Goal: Navigation & Orientation: Find specific page/section

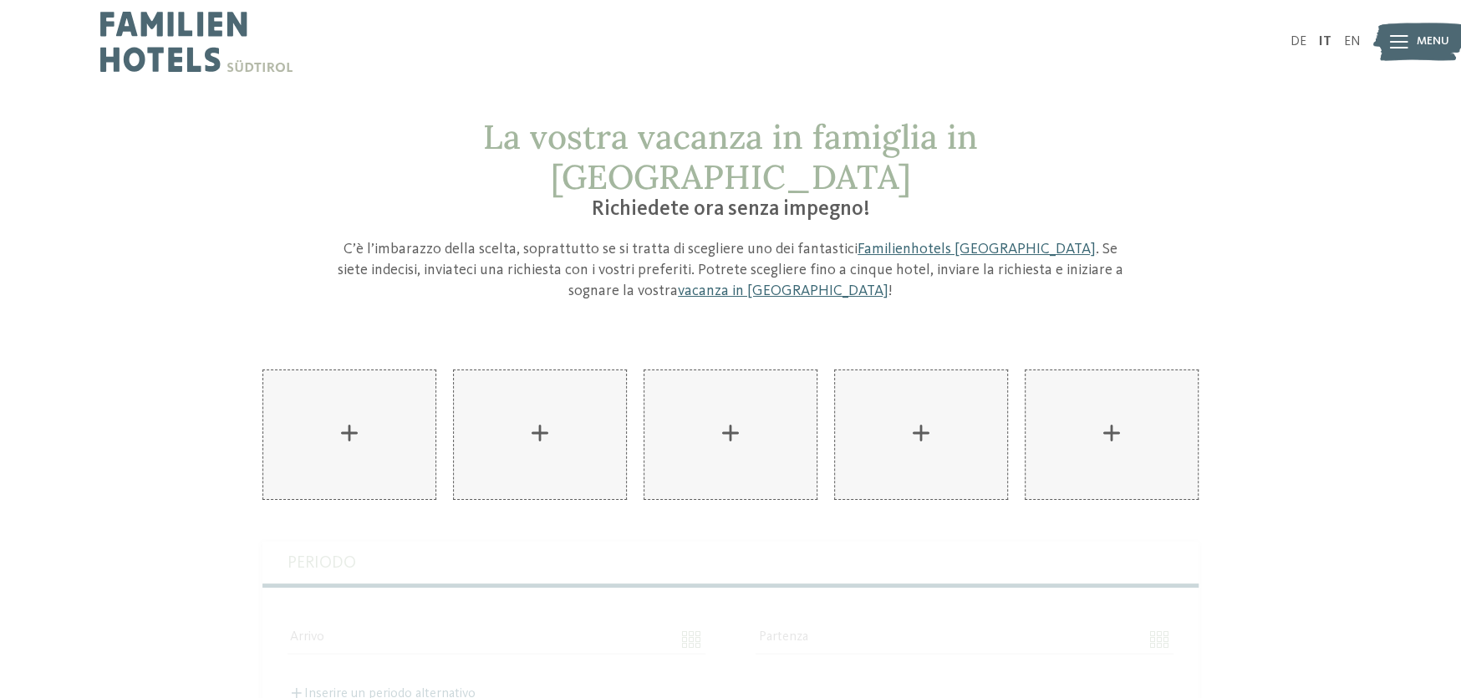
click at [1386, 53] on img at bounding box center [1419, 42] width 92 height 46
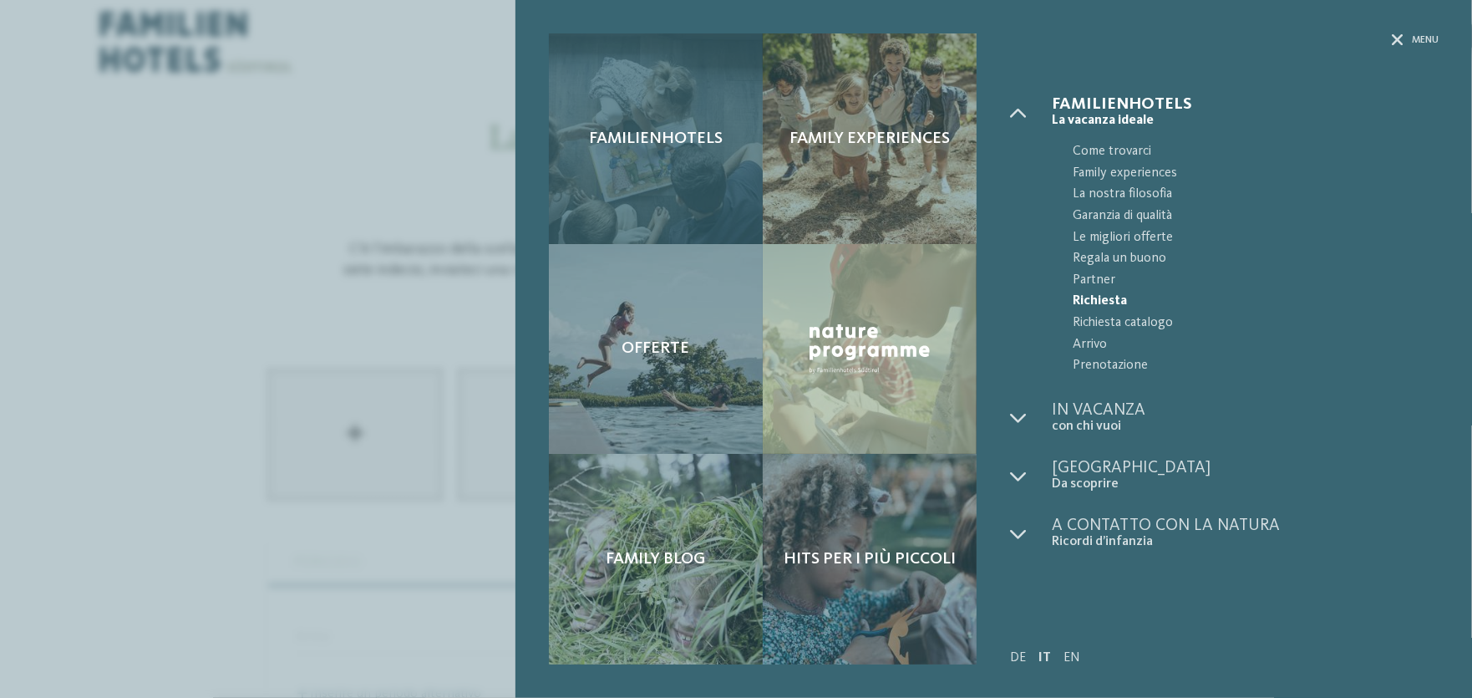
click at [694, 137] on span "Familienhotels" at bounding box center [656, 139] width 134 height 20
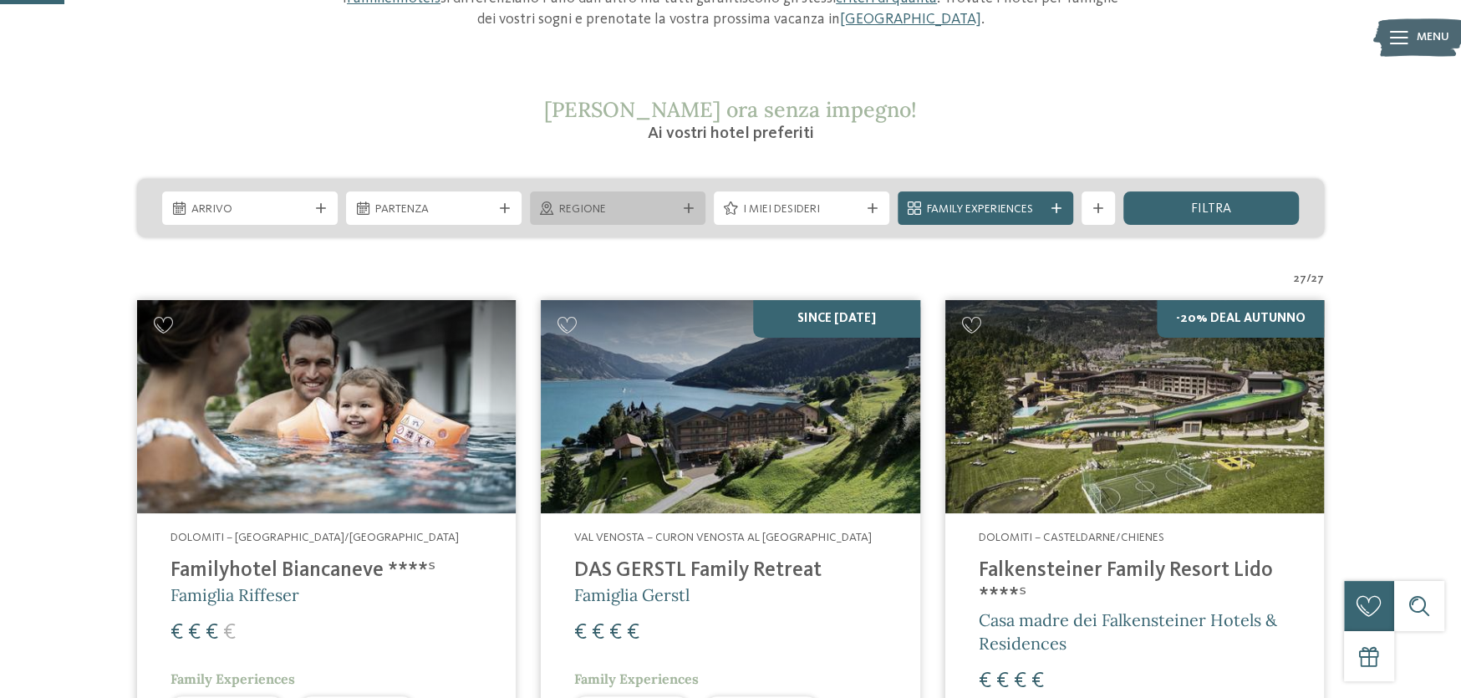
click at [679, 214] on div "Regione" at bounding box center [617, 209] width 125 height 18
